Goal: Information Seeking & Learning: Learn about a topic

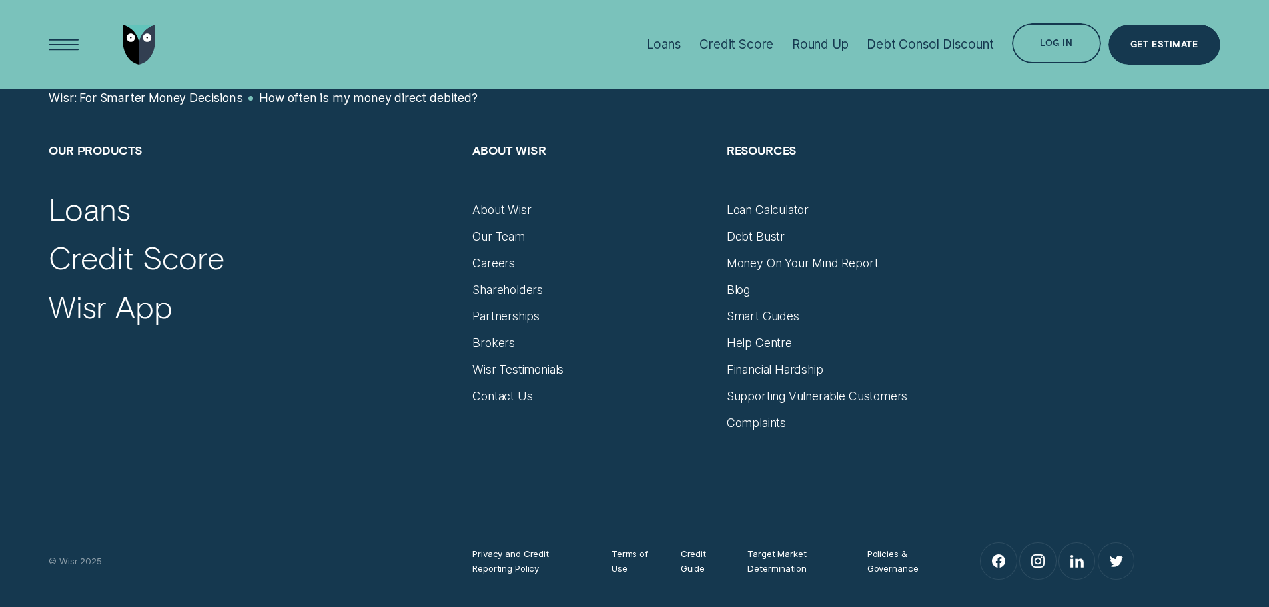
scroll to position [1133, 0]
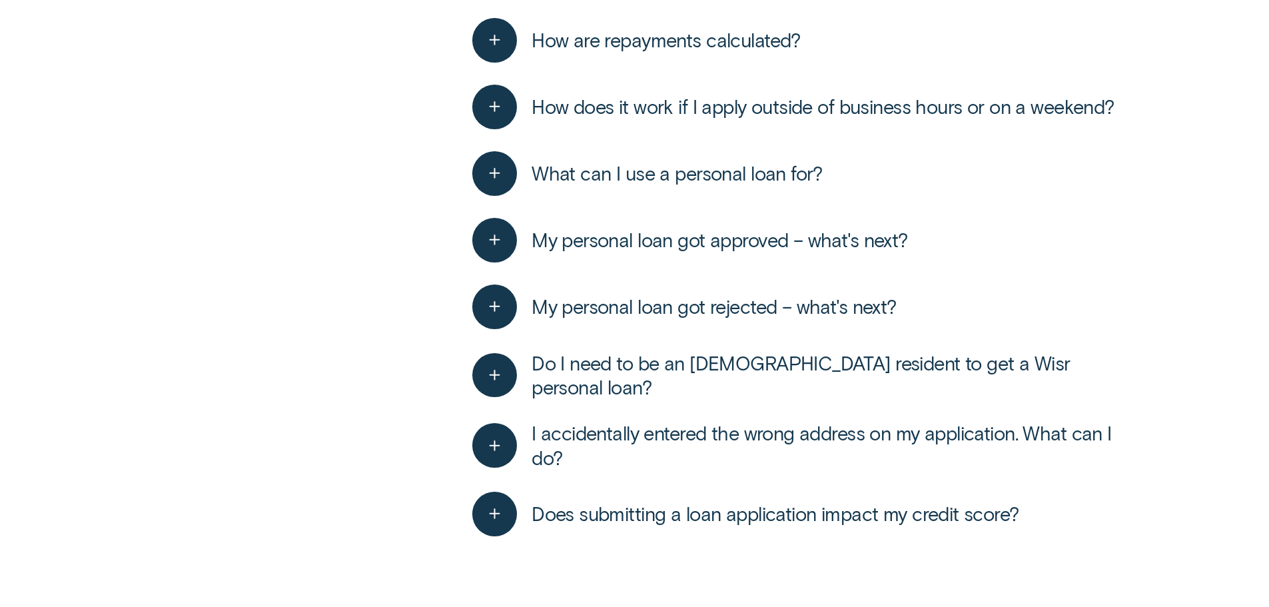
scroll to position [1732, 0]
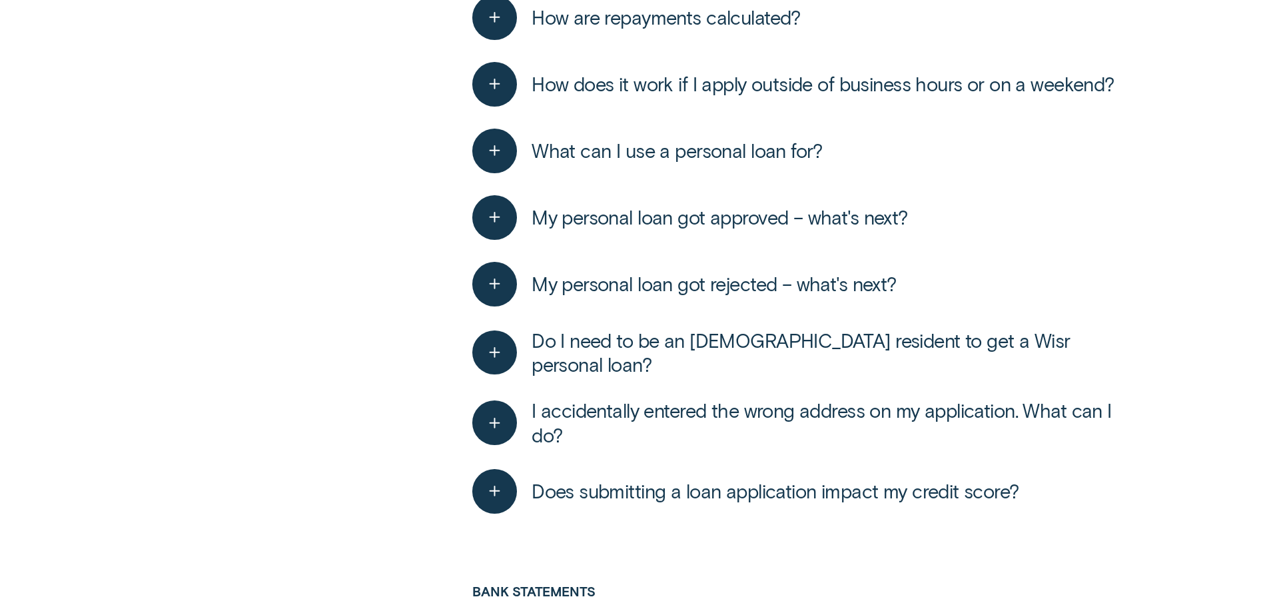
click at [528, 223] on div "button" at bounding box center [501, 217] width 59 height 45
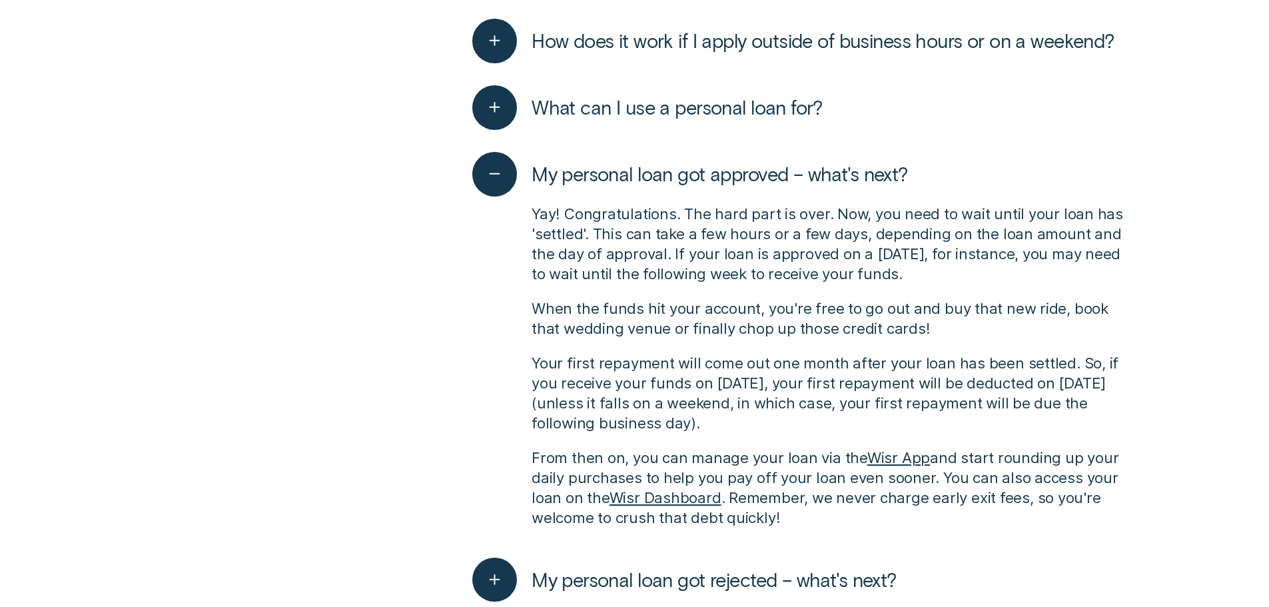
scroll to position [1799, 0]
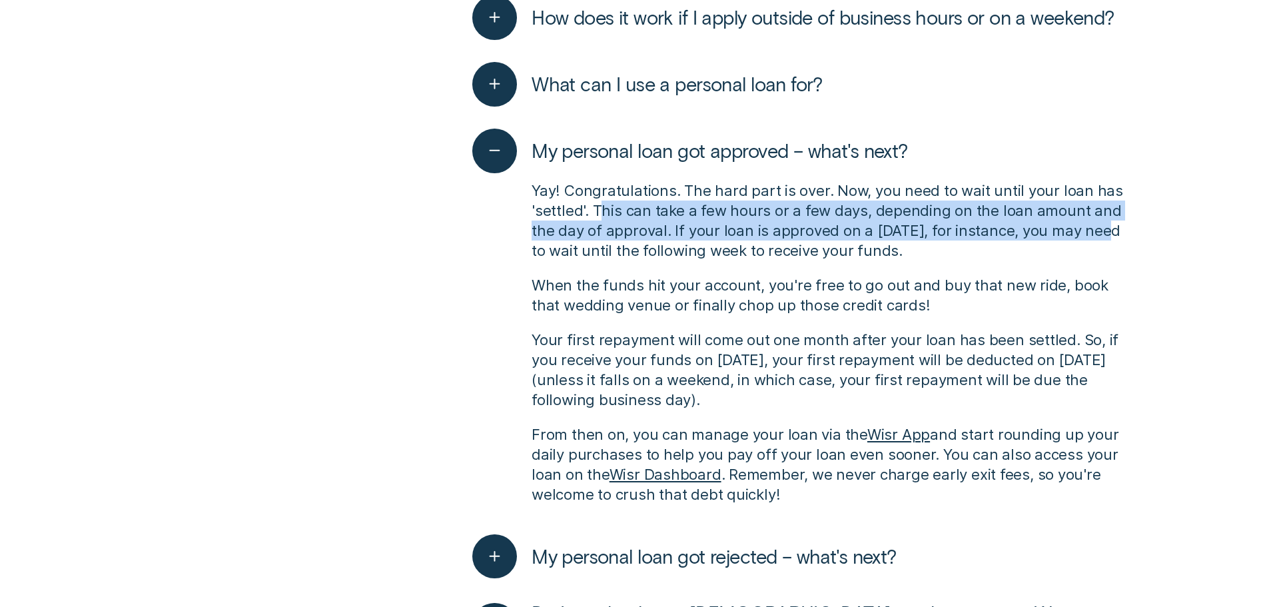
drag, startPoint x: 849, startPoint y: 231, endPoint x: 1098, endPoint y: 224, distance: 249.3
click at [1098, 224] on p "Yay! Congratulations. The hard part is over. Now, you need to wait until your l…" at bounding box center [834, 221] width 604 height 80
click at [1081, 218] on p "Yay! Congratulations. The hard part is over. Now, you need to wait until your l…" at bounding box center [834, 221] width 604 height 80
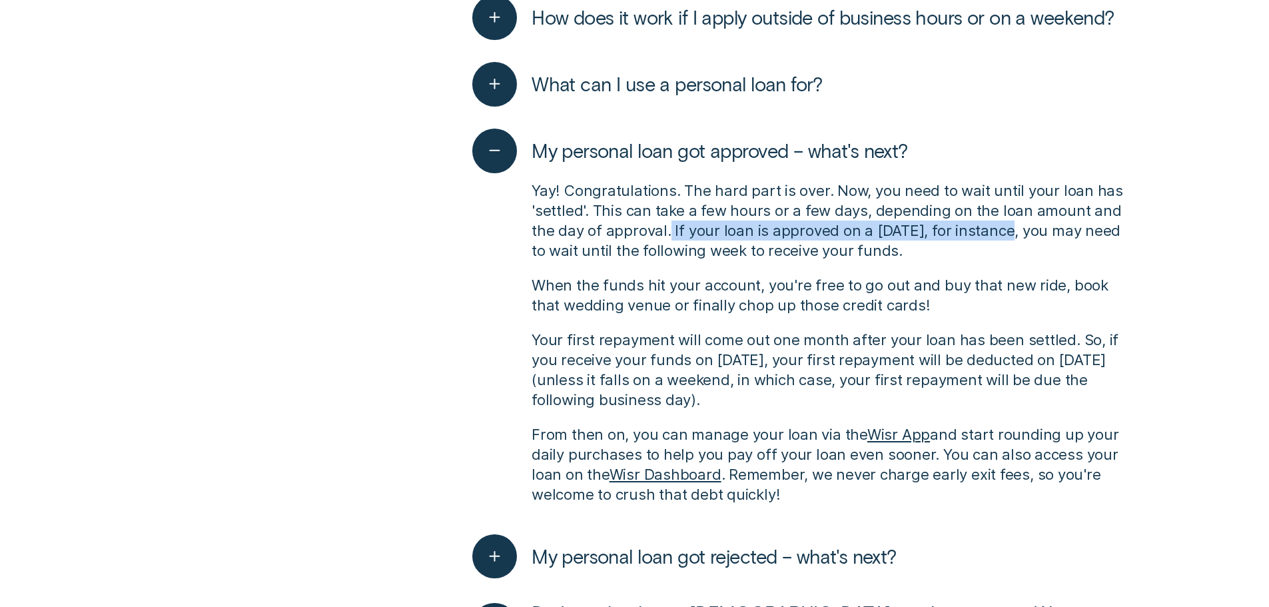
drag, startPoint x: 748, startPoint y: 233, endPoint x: 997, endPoint y: 239, distance: 249.3
click at [997, 239] on p "Yay! Congratulations. The hard part is over. Now, you need to wait until your l…" at bounding box center [834, 221] width 604 height 80
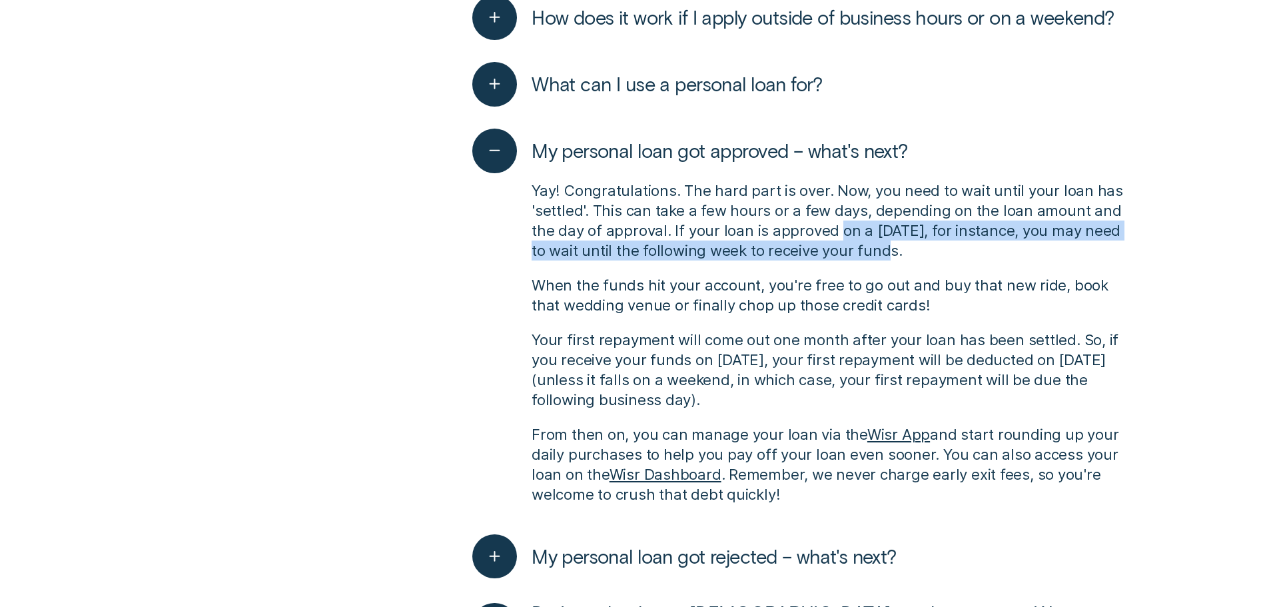
drag, startPoint x: 863, startPoint y: 241, endPoint x: 819, endPoint y: 237, distance: 44.2
click at [824, 237] on p "Yay! Congratulations. The hard part is over. Now, you need to wait until your l…" at bounding box center [834, 221] width 604 height 80
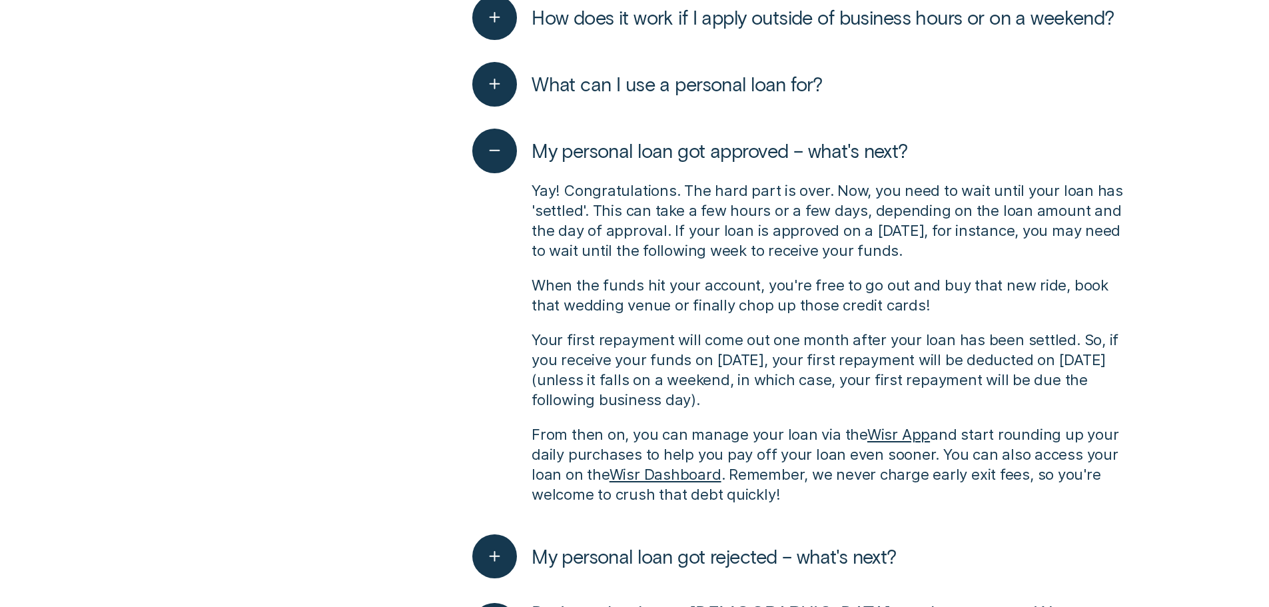
click at [812, 261] on div "Yay! Congratulations. The hard part is over. Now, you need to wait until your l…" at bounding box center [803, 342] width 663 height 339
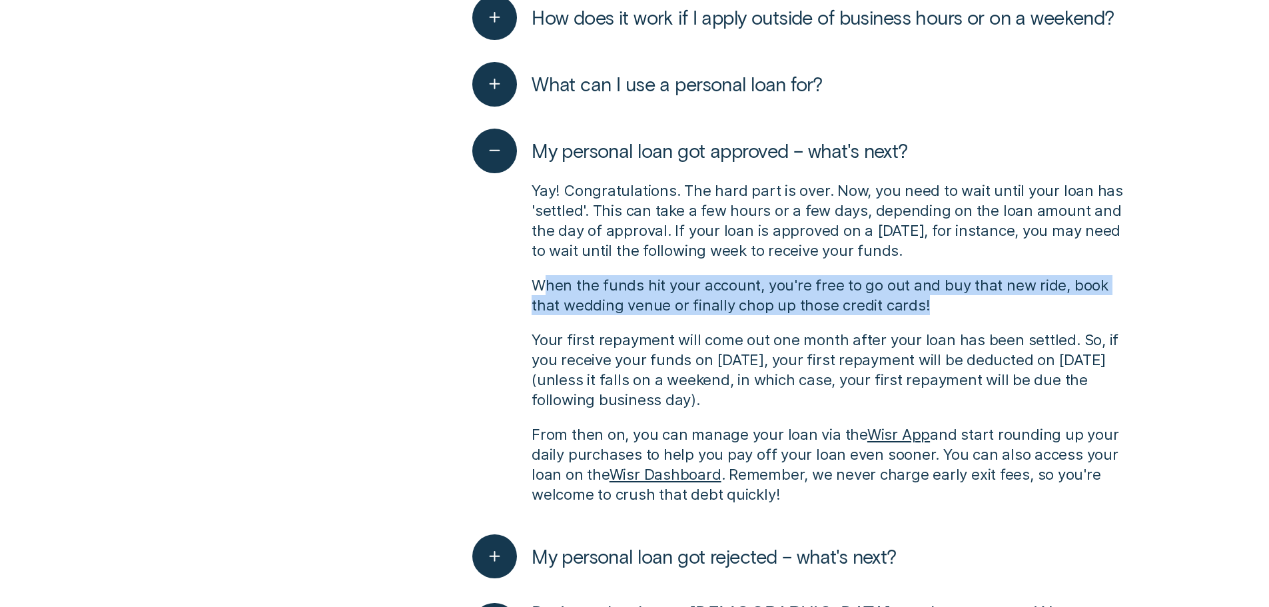
drag, startPoint x: 637, startPoint y: 285, endPoint x: 930, endPoint y: 298, distance: 293.5
click at [930, 298] on p "When the funds hit your account, you're free to go out and buy that new ride, b…" at bounding box center [834, 295] width 604 height 40
click at [950, 289] on p "When the funds hit your account, you're free to go out and buy that new ride, b…" at bounding box center [834, 295] width 604 height 40
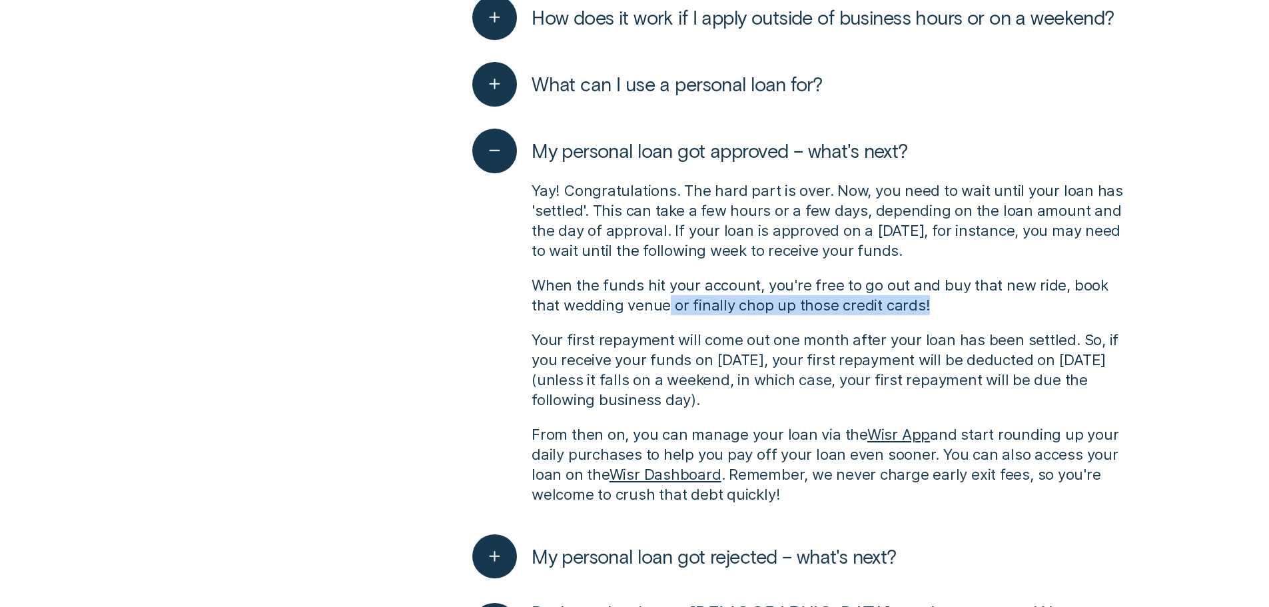
drag, startPoint x: 638, startPoint y: 307, endPoint x: 892, endPoint y: 305, distance: 253.9
click at [892, 305] on p "When the funds hit your account, you're free to go out and buy that new ride, b…" at bounding box center [834, 295] width 604 height 40
click at [882, 308] on p "When the funds hit your account, you're free to go out and buy that new ride, b…" at bounding box center [834, 295] width 604 height 40
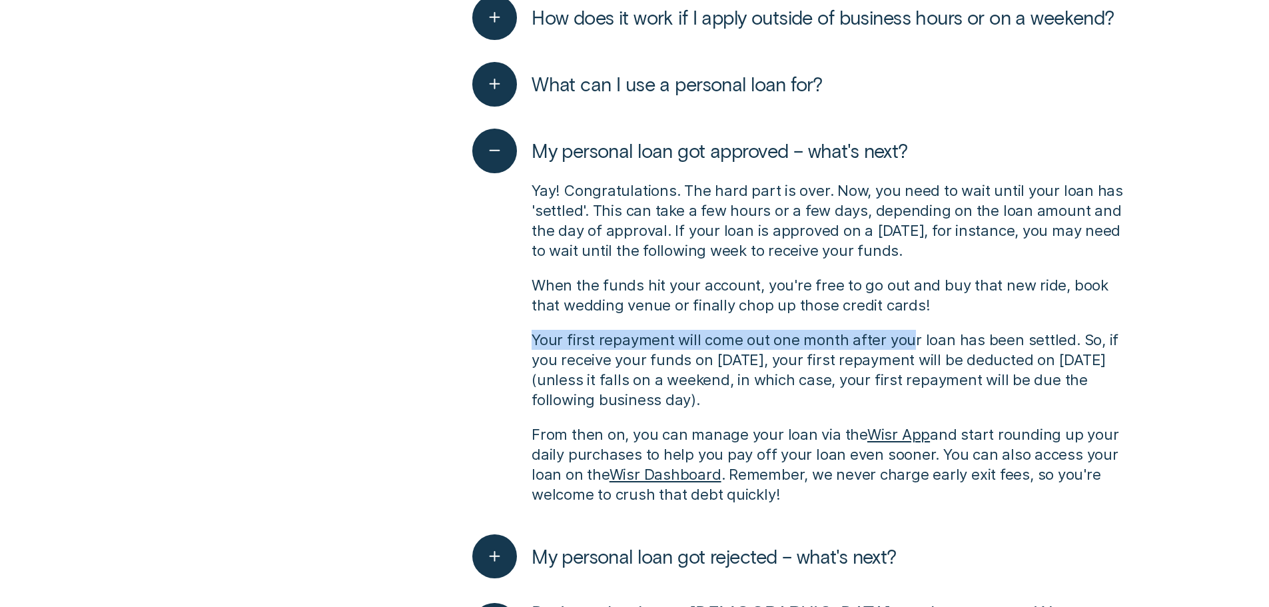
drag, startPoint x: 524, startPoint y: 338, endPoint x: 908, endPoint y: 337, distance: 383.8
click at [908, 337] on div "Yay! Congratulations. The hard part is over. Now, you need to wait until your l…" at bounding box center [803, 342] width 663 height 339
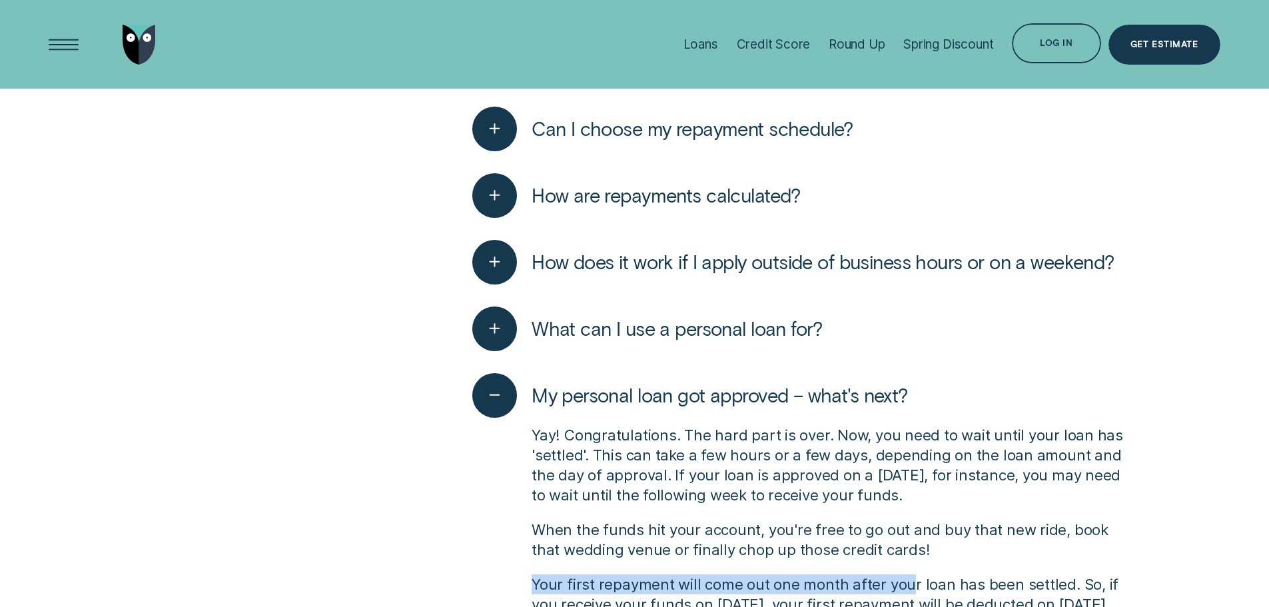
scroll to position [1533, 0]
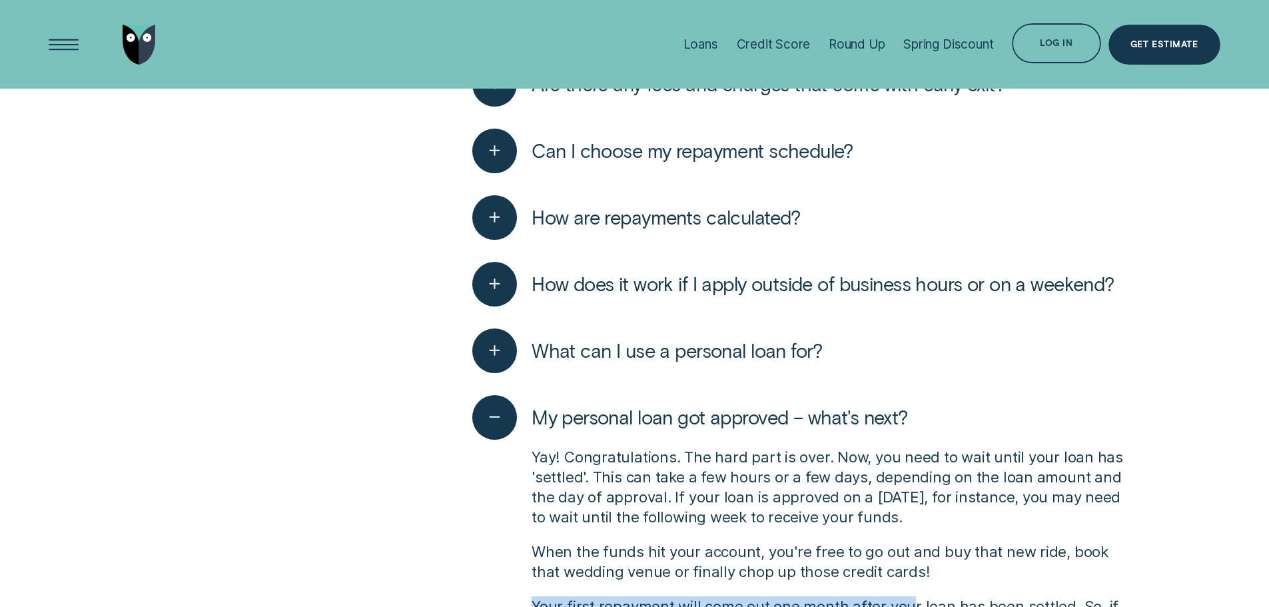
click at [660, 346] on span "What can I use a personal loan for?" at bounding box center [677, 350] width 291 height 24
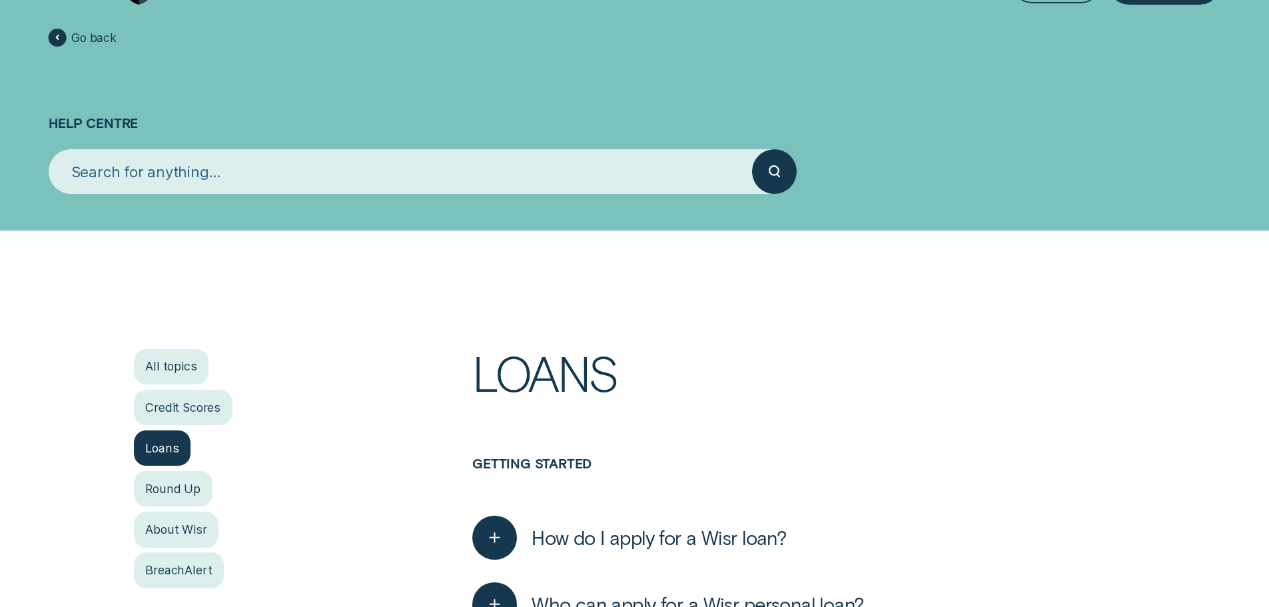
scroll to position [0, 0]
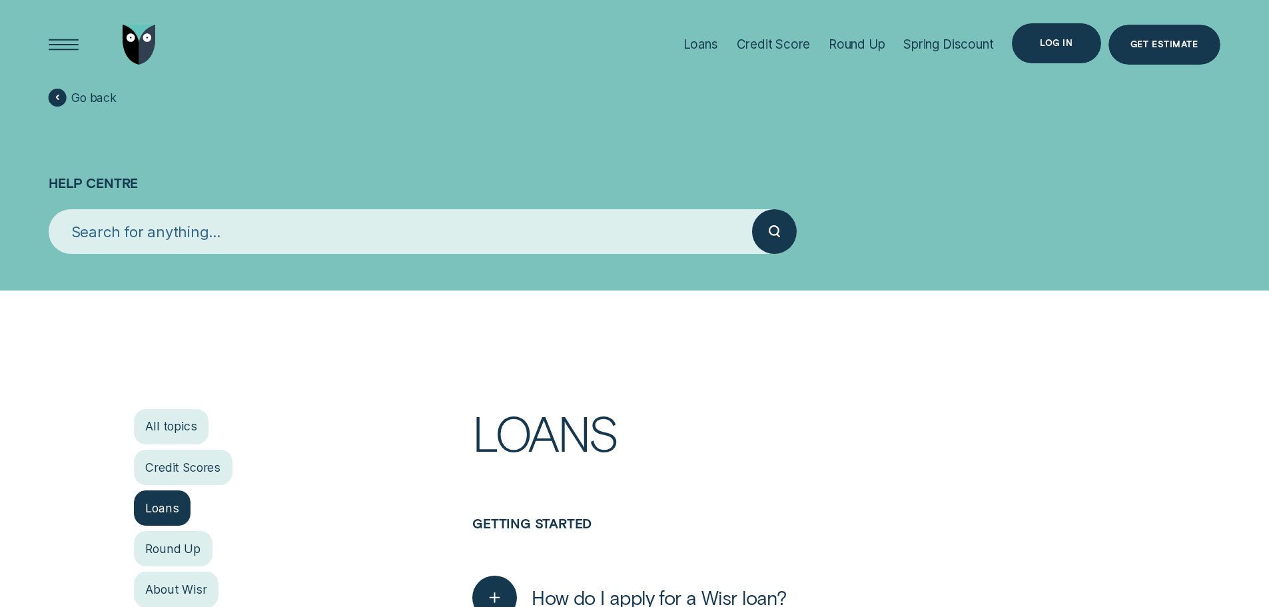
click at [1056, 53] on div "Log in" at bounding box center [1056, 43] width 89 height 40
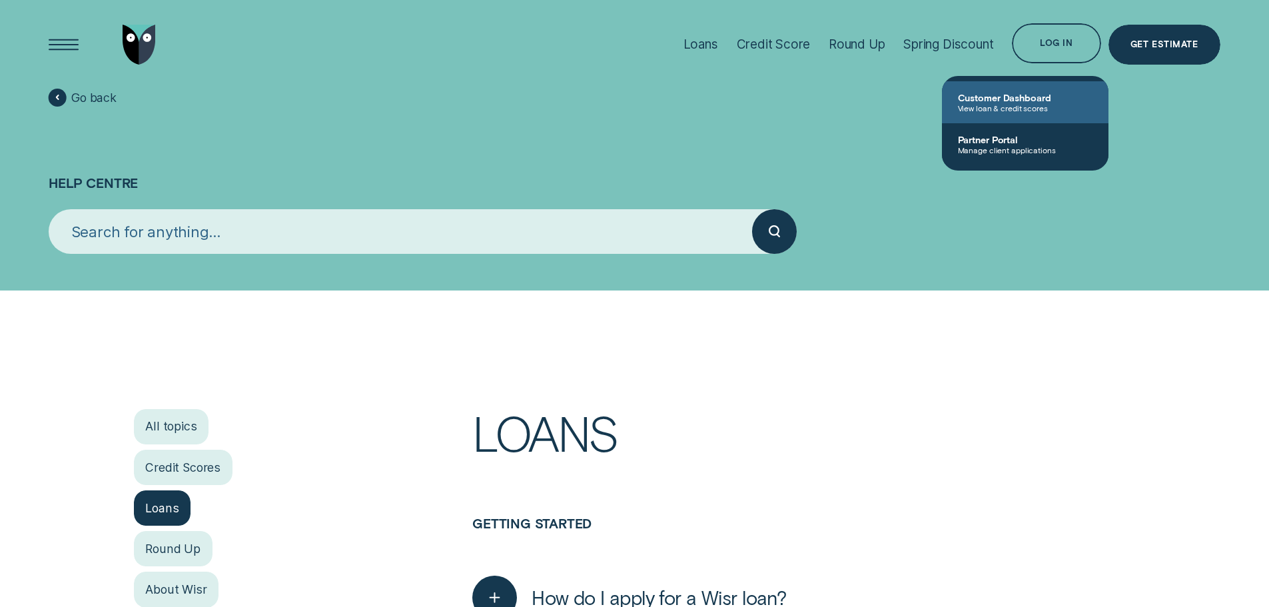
click at [1030, 109] on span "View loan & credit scores" at bounding box center [1025, 107] width 135 height 9
